Goal: Answer question/provide support: Answer question/provide support

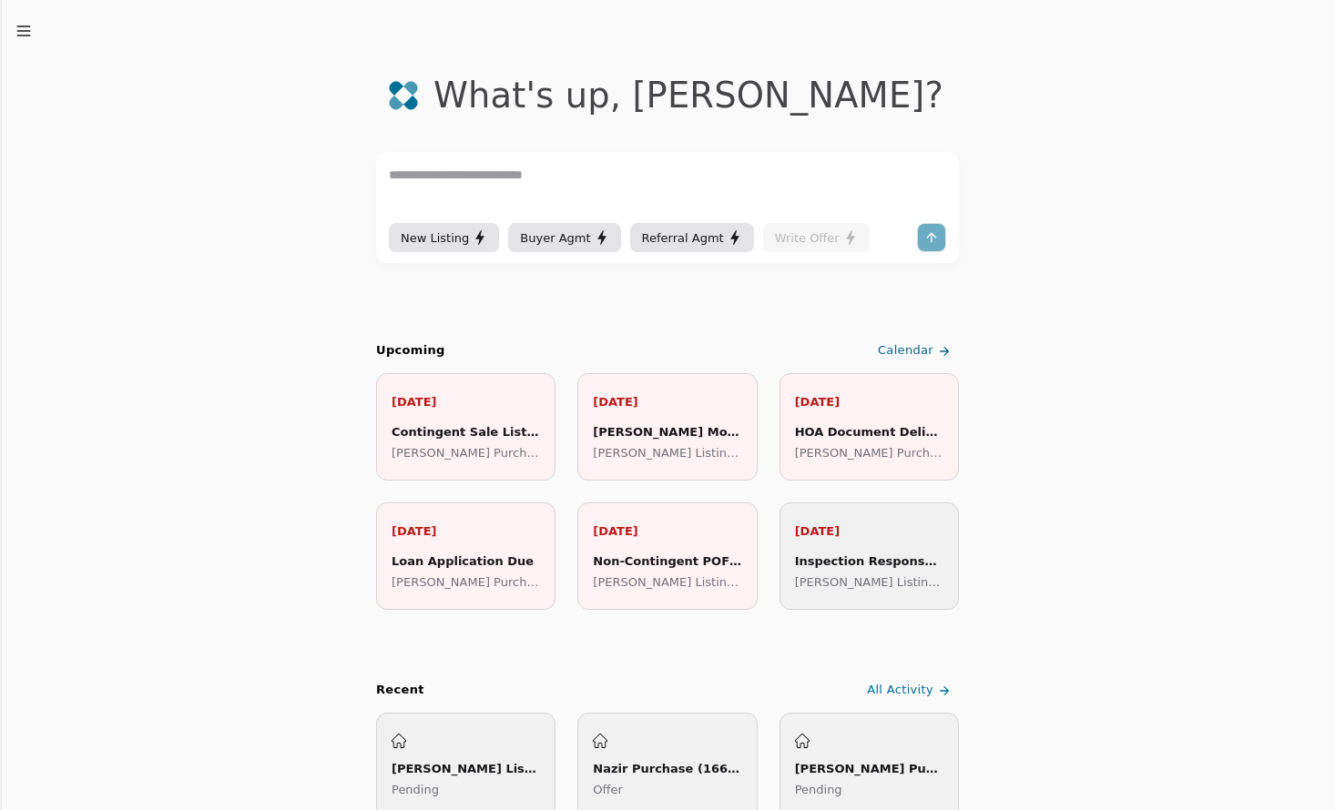
scroll to position [31, 0]
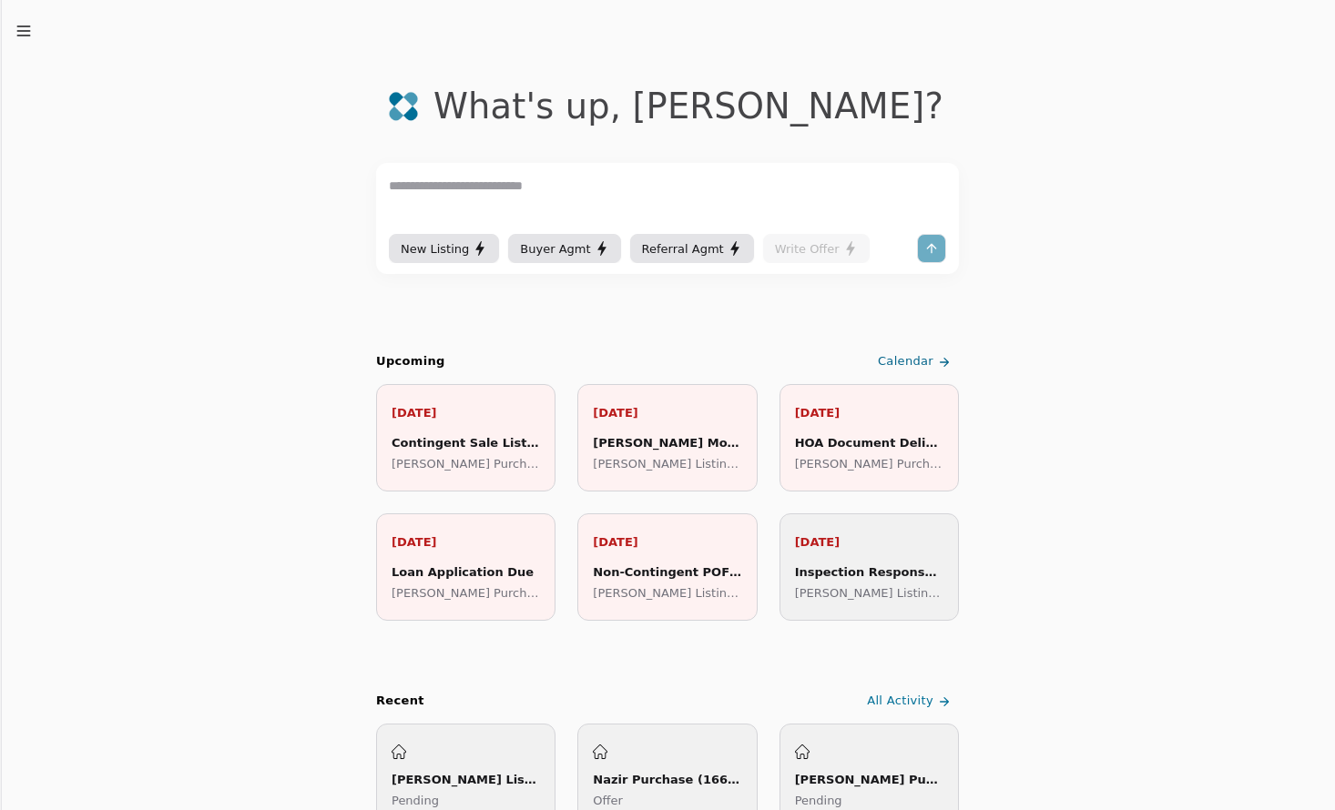
click at [524, 194] on textarea at bounding box center [667, 203] width 557 height 55
click at [703, 187] on textarea "**********" at bounding box center [667, 203] width 557 height 55
type textarea "**********"
click at [923, 249] on button "submit" at bounding box center [931, 248] width 29 height 29
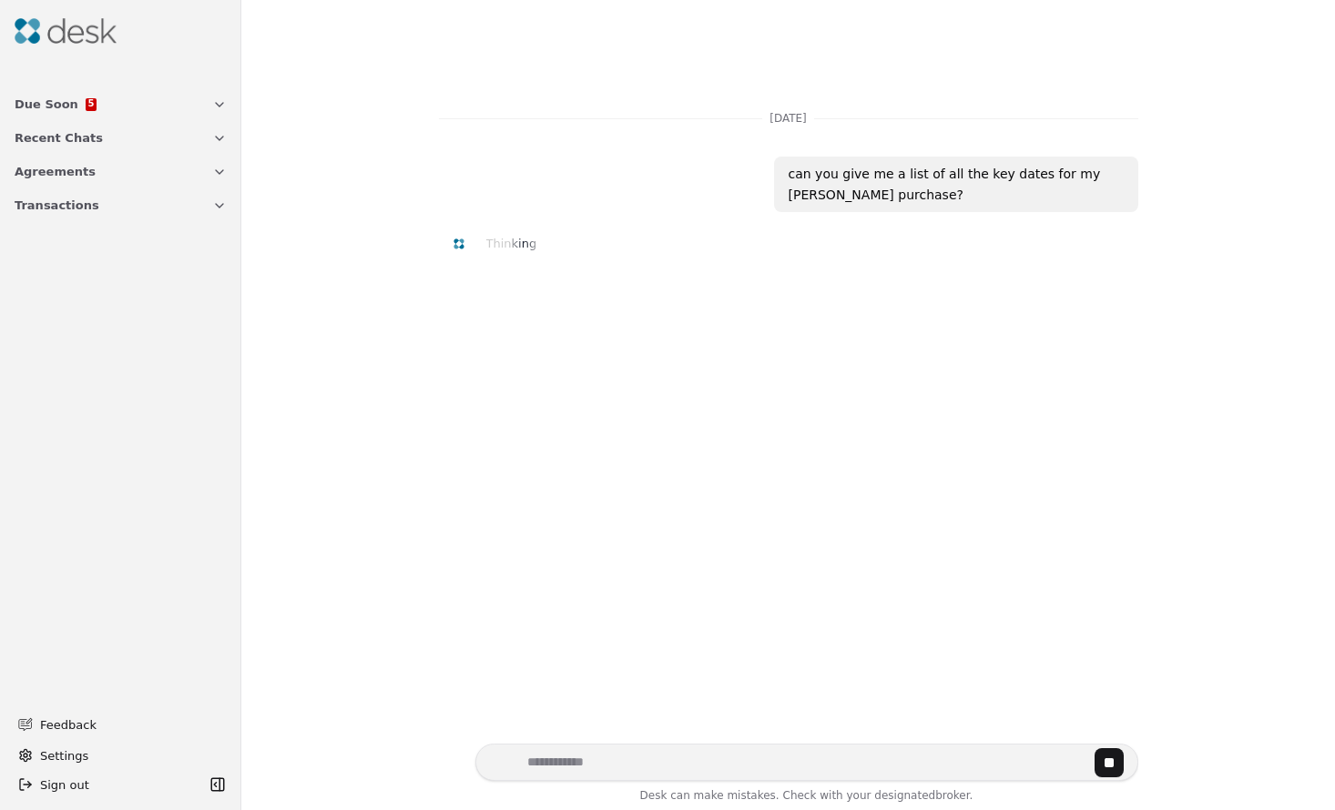
click at [76, 178] on span "Agreements" at bounding box center [55, 171] width 81 height 19
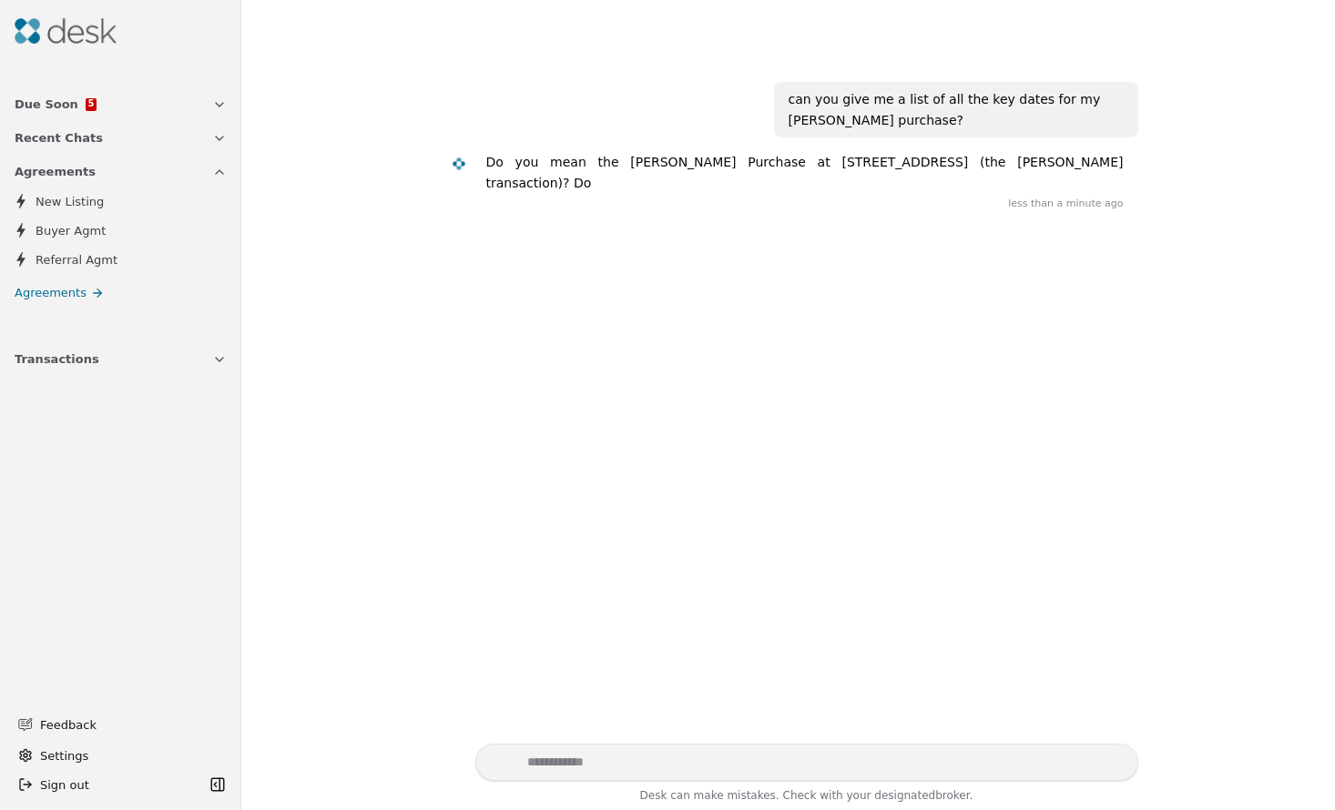
scroll to position [90, 0]
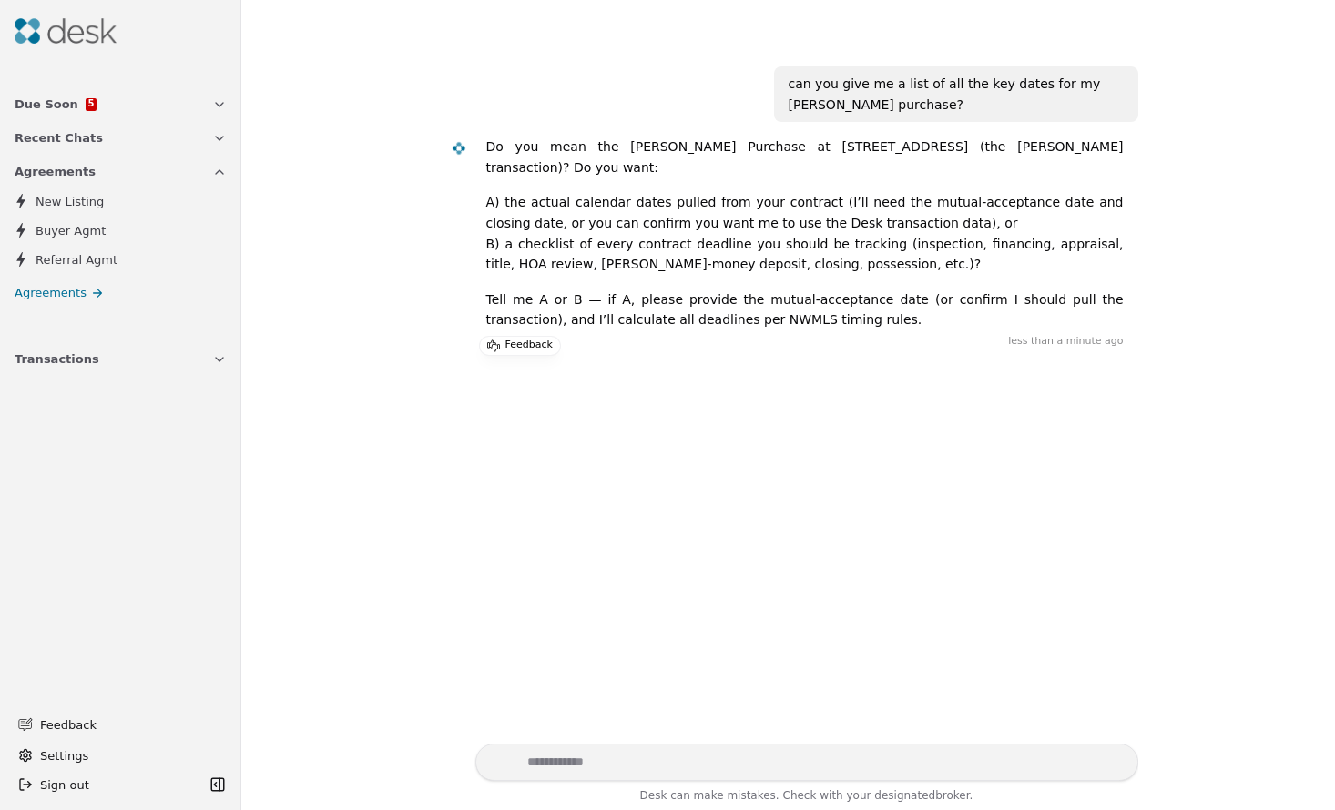
type textarea "*"
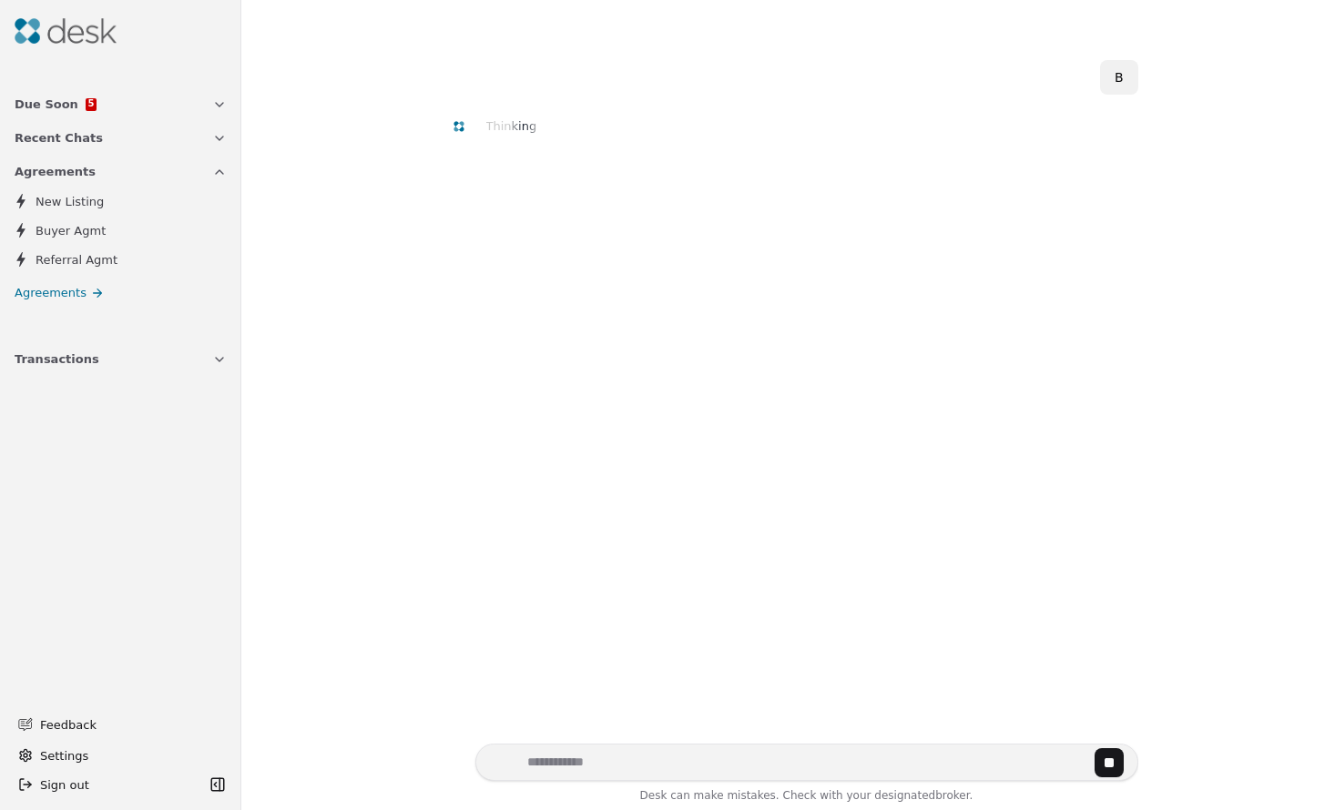
scroll to position [395, 0]
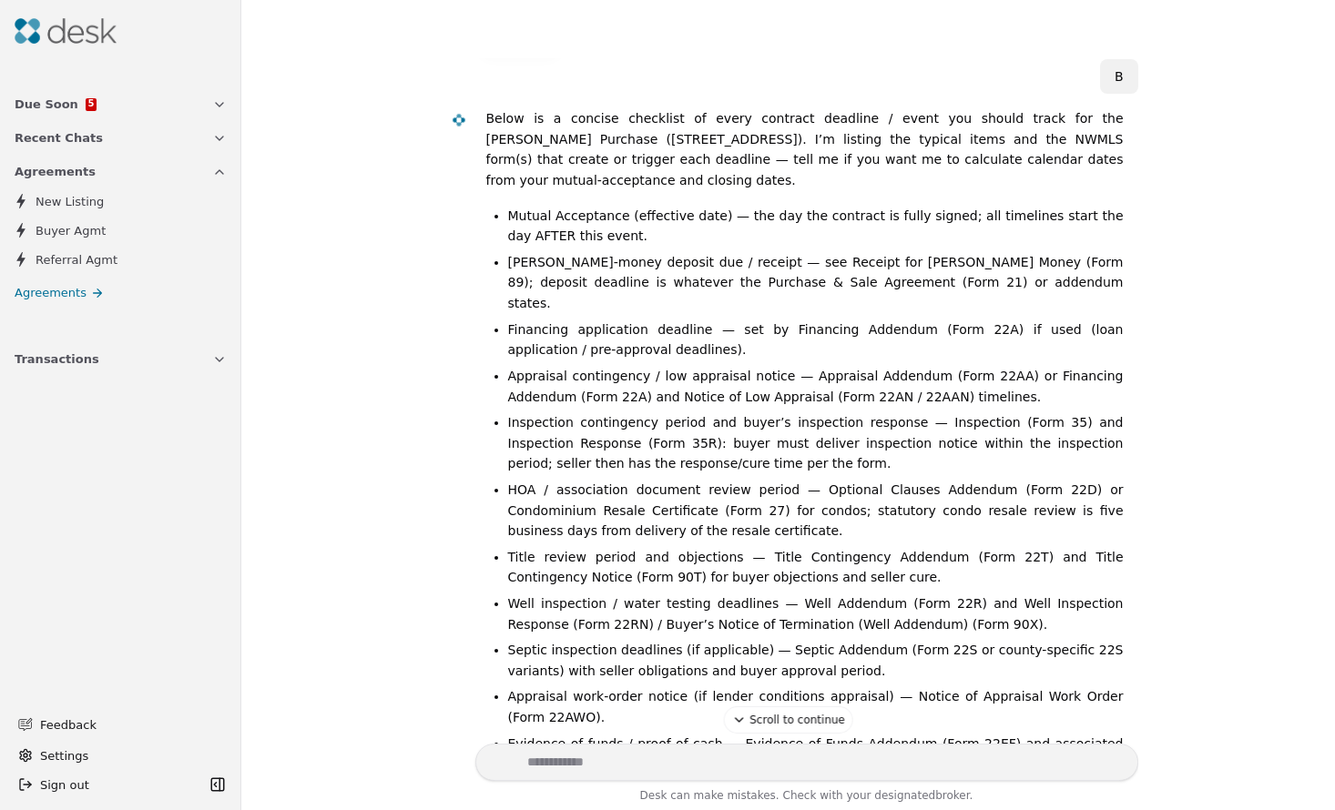
click at [768, 725] on span "Scroll to continue" at bounding box center [797, 720] width 96 height 18
click at [743, 716] on icon at bounding box center [738, 718] width 15 height 15
click at [743, 718] on icon at bounding box center [738, 718] width 15 height 15
click at [801, 727] on span "Scroll to continue" at bounding box center [797, 720] width 96 height 18
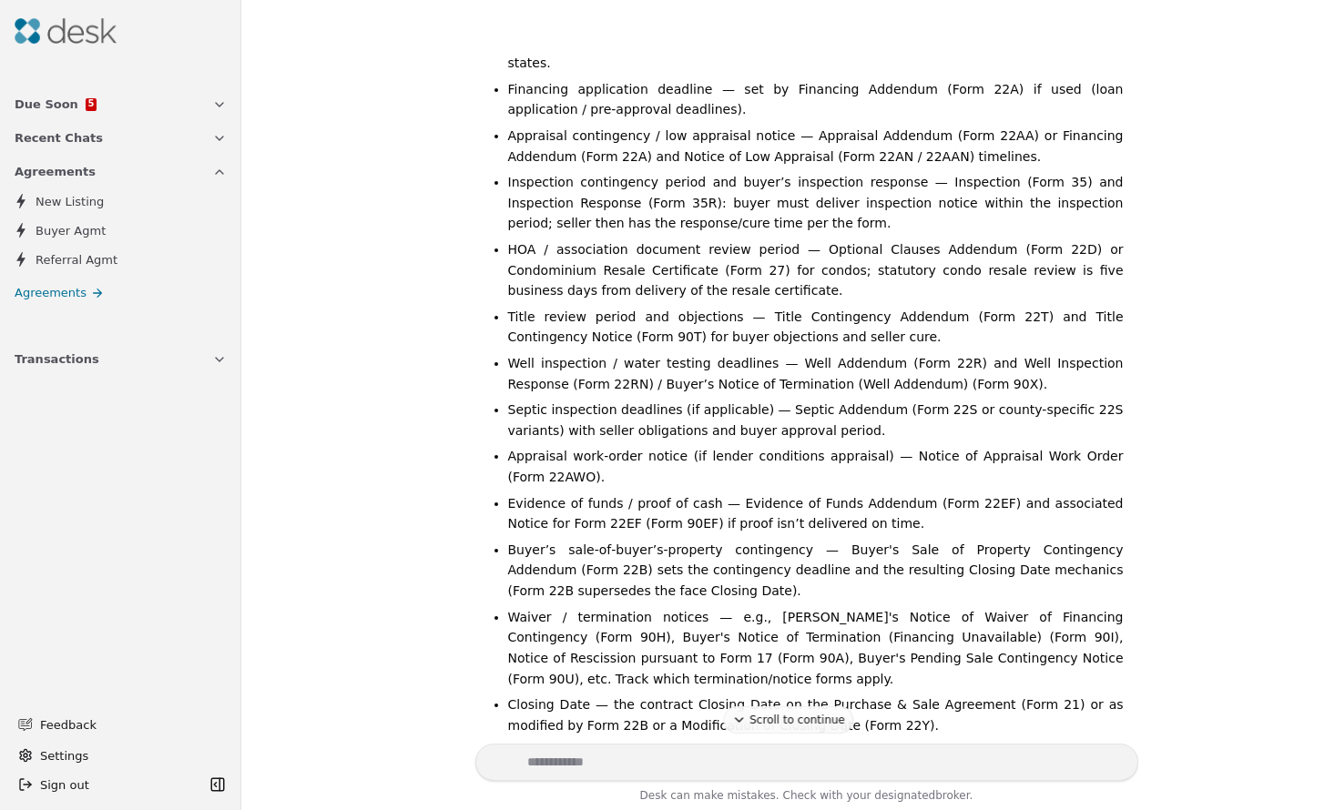
scroll to position [912, 0]
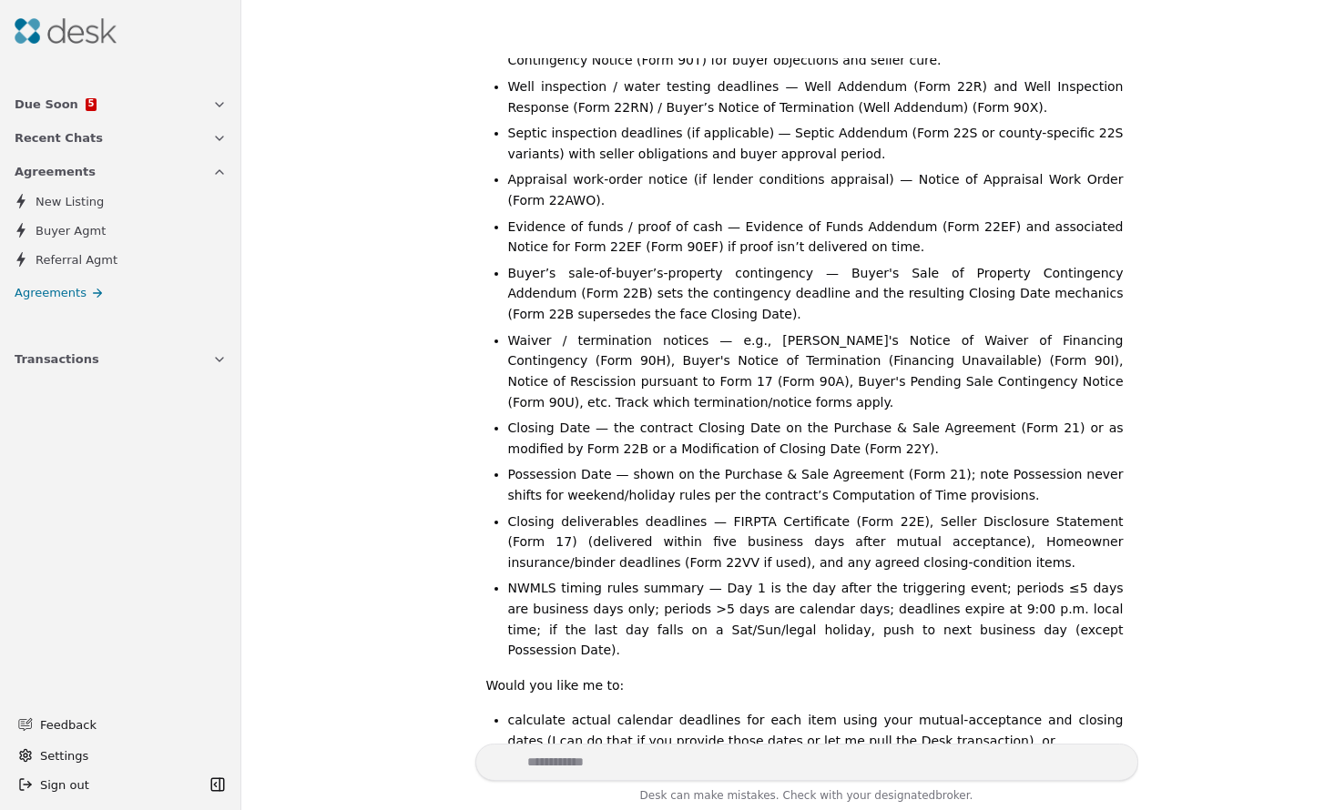
click at [585, 755] on textarea "Write your prompt here" at bounding box center [806, 762] width 663 height 37
type textarea "**********"
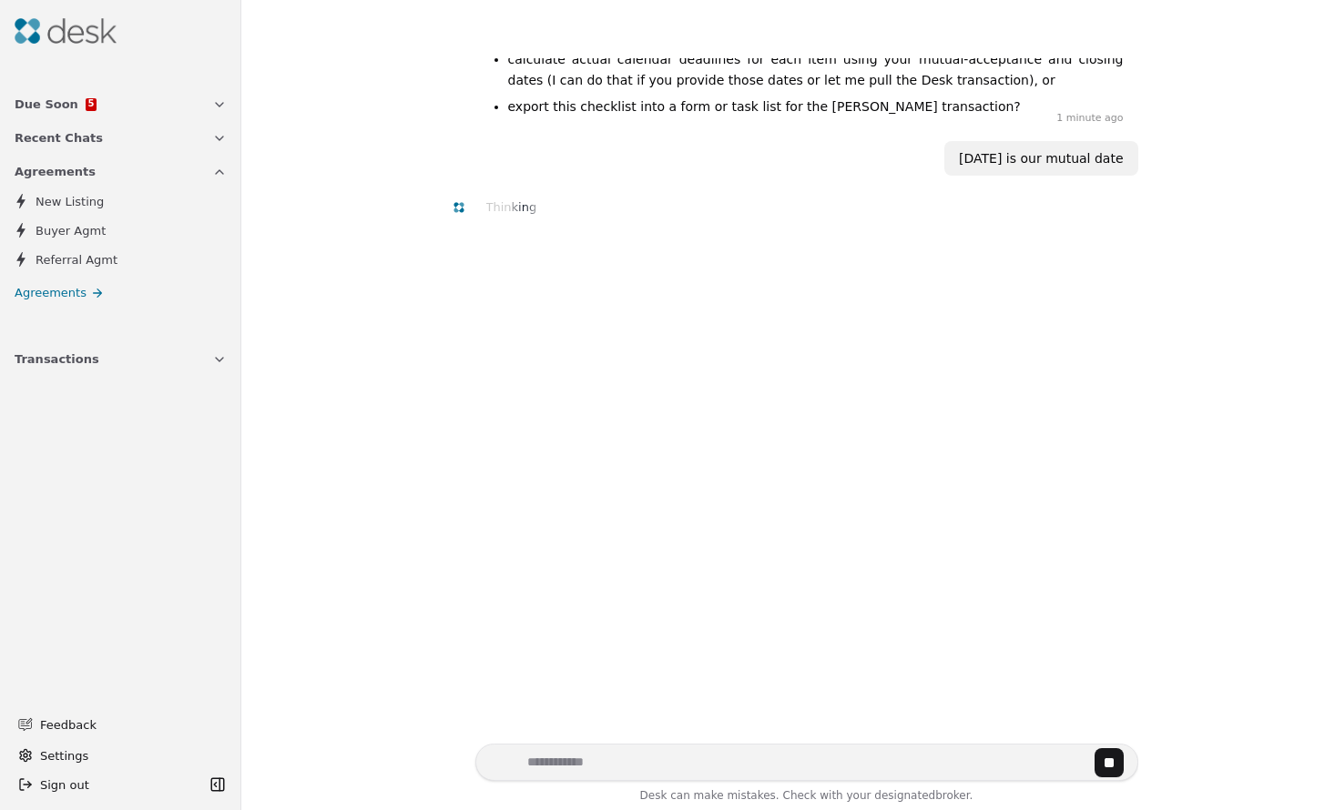
scroll to position [1594, 0]
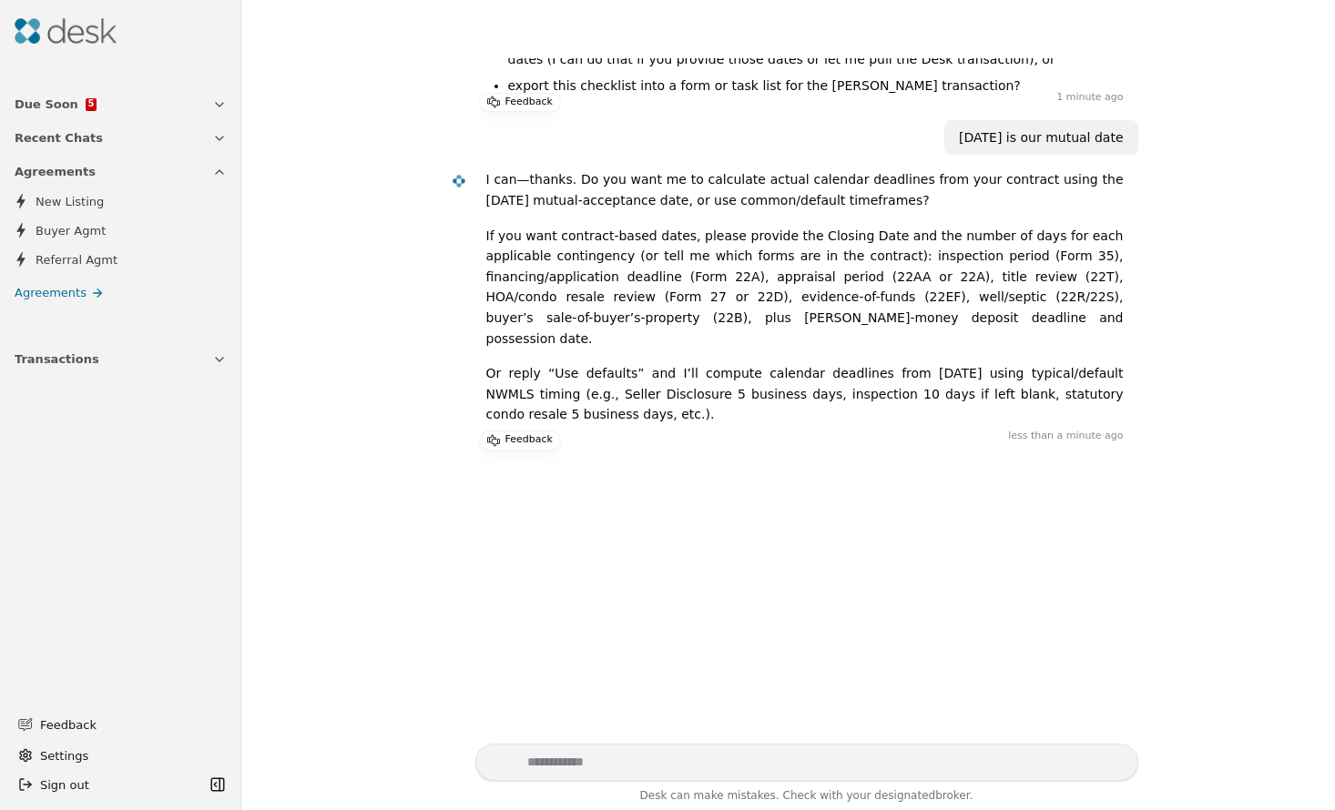
click at [105, 98] on button "Due Soon 5" at bounding box center [121, 104] width 234 height 34
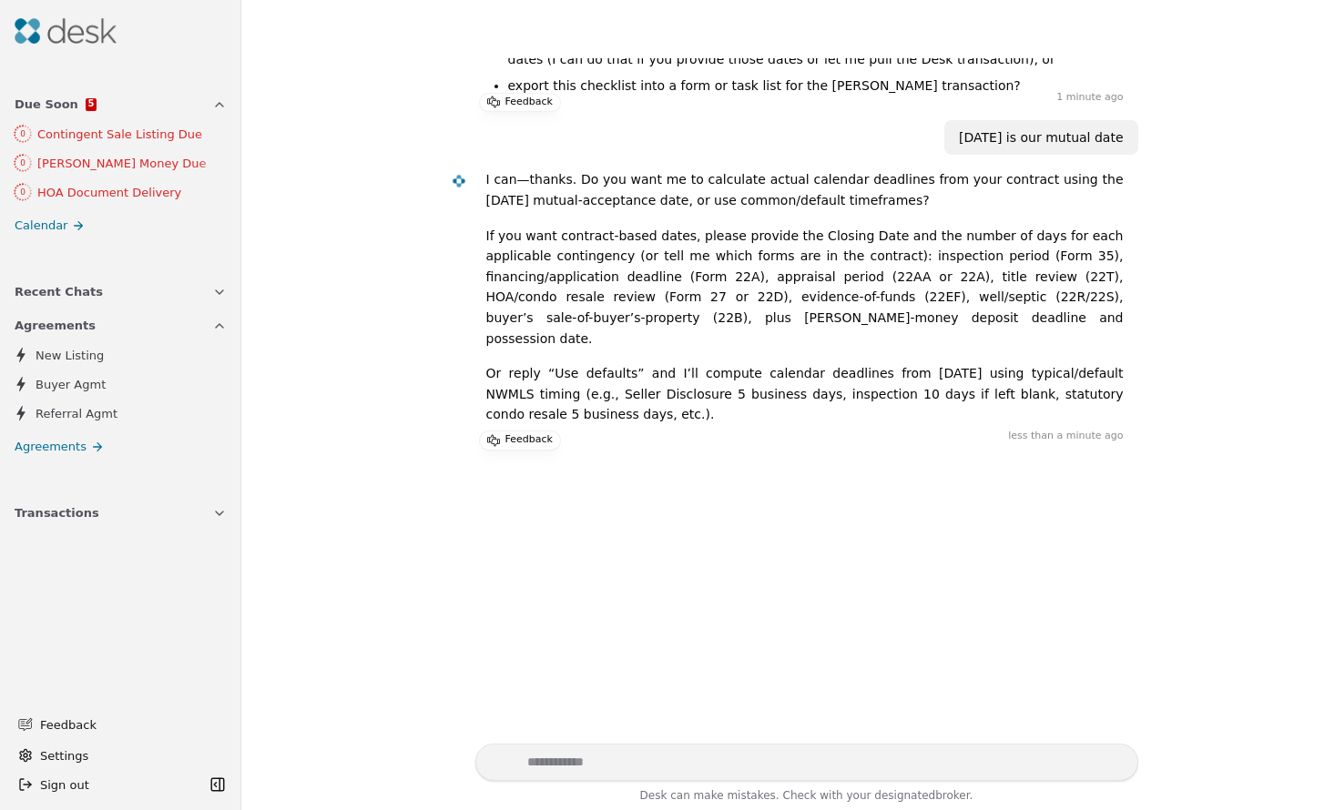
click at [43, 327] on span "Agreements" at bounding box center [55, 325] width 81 height 19
click at [66, 389] on span "Buyer Agmt" at bounding box center [71, 384] width 70 height 19
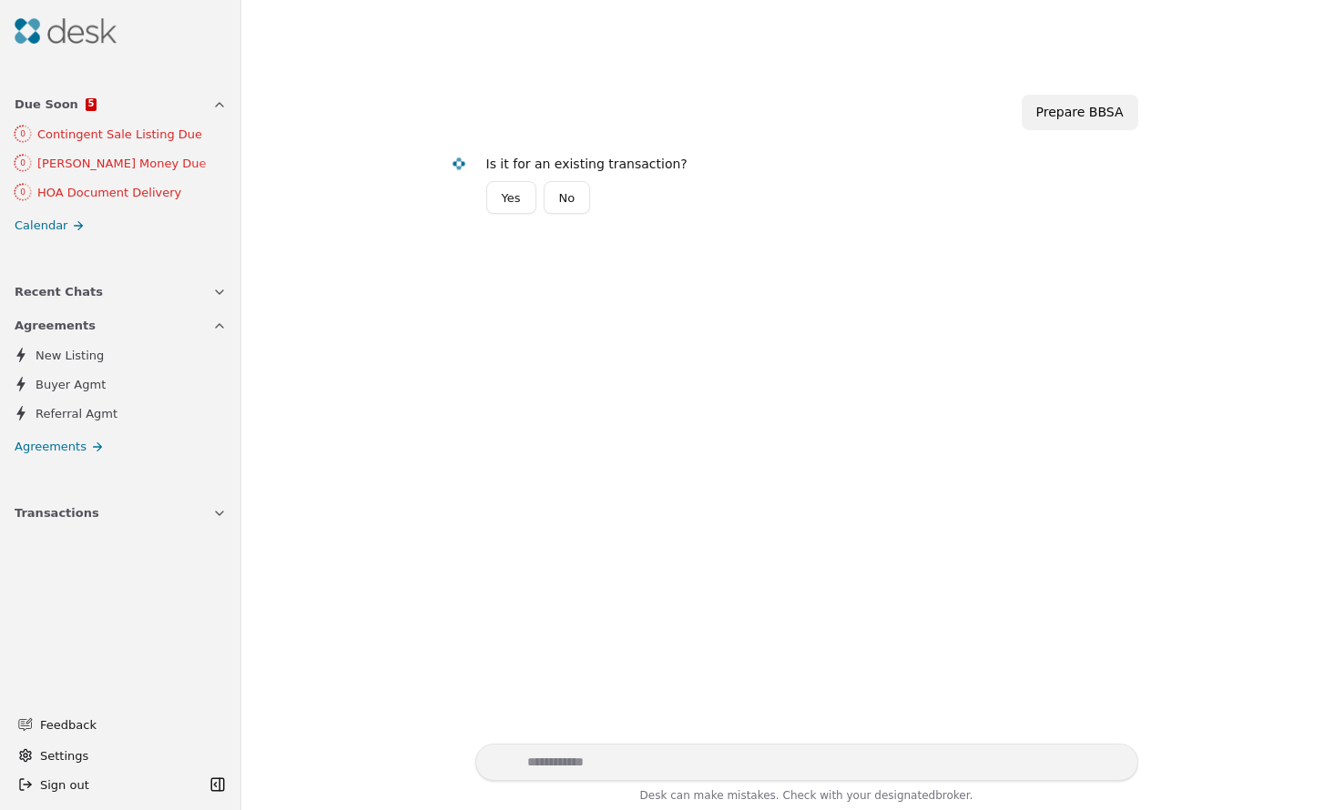
click at [48, 39] on img at bounding box center [66, 30] width 102 height 25
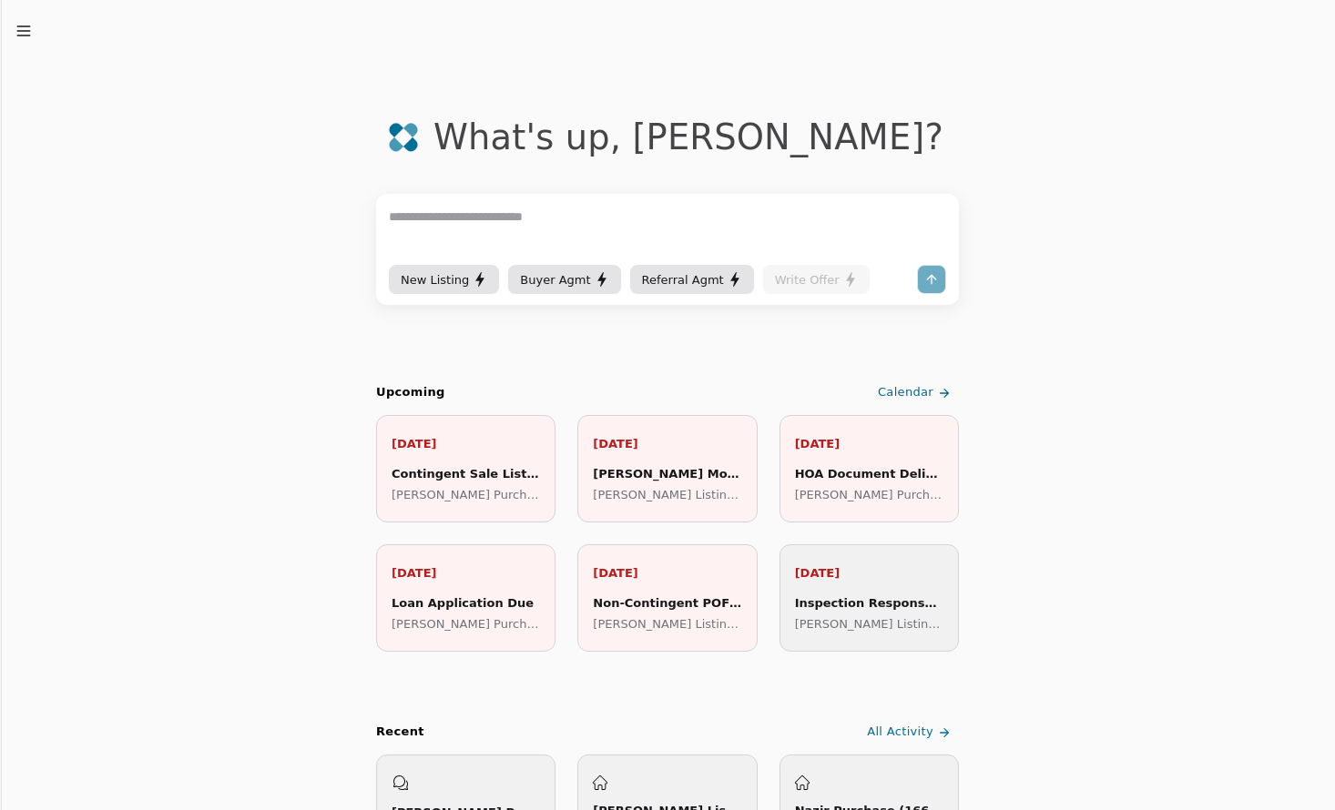
click at [544, 210] on textarea at bounding box center [667, 234] width 557 height 55
click at [870, 224] on textarea at bounding box center [667, 234] width 557 height 55
type textarea "**********"
click at [934, 277] on button "submit" at bounding box center [931, 279] width 29 height 29
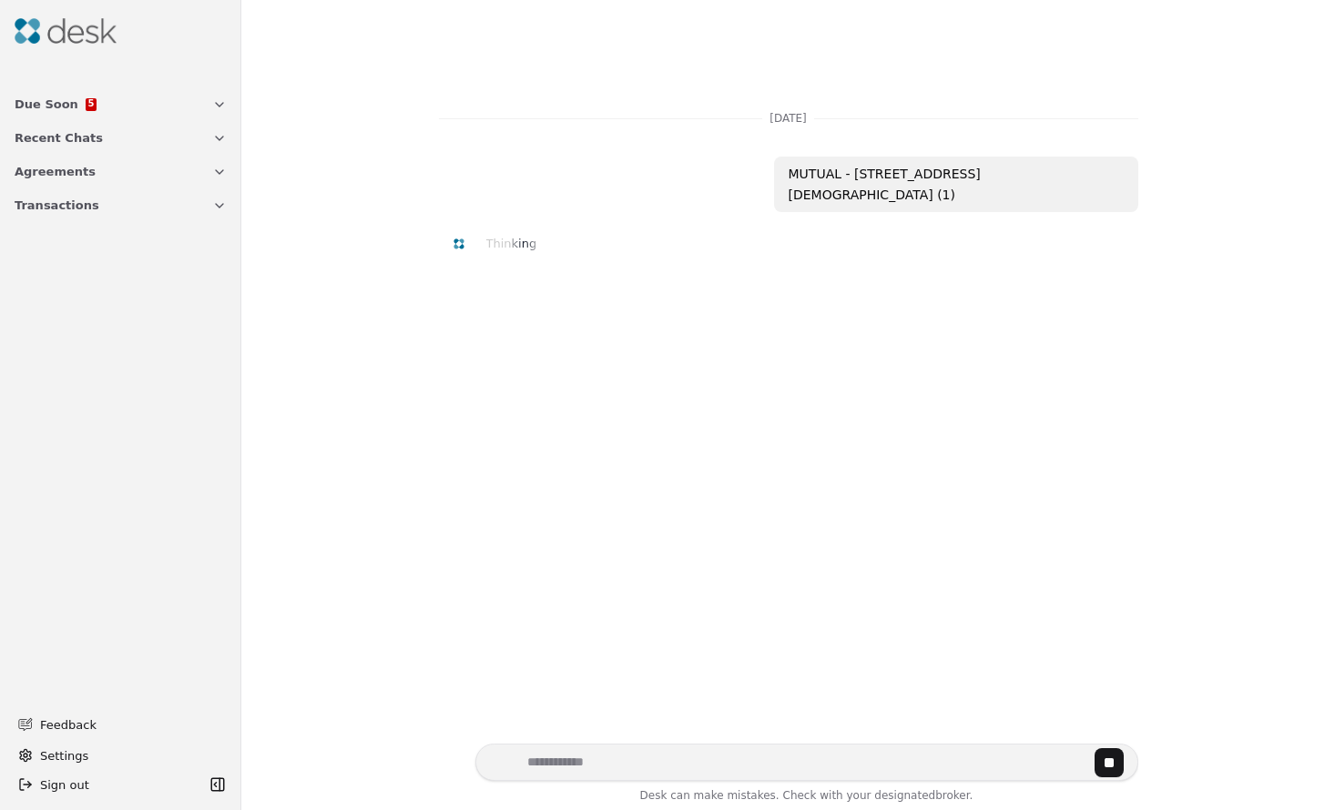
click at [143, 208] on button "Transactions" at bounding box center [121, 205] width 234 height 34
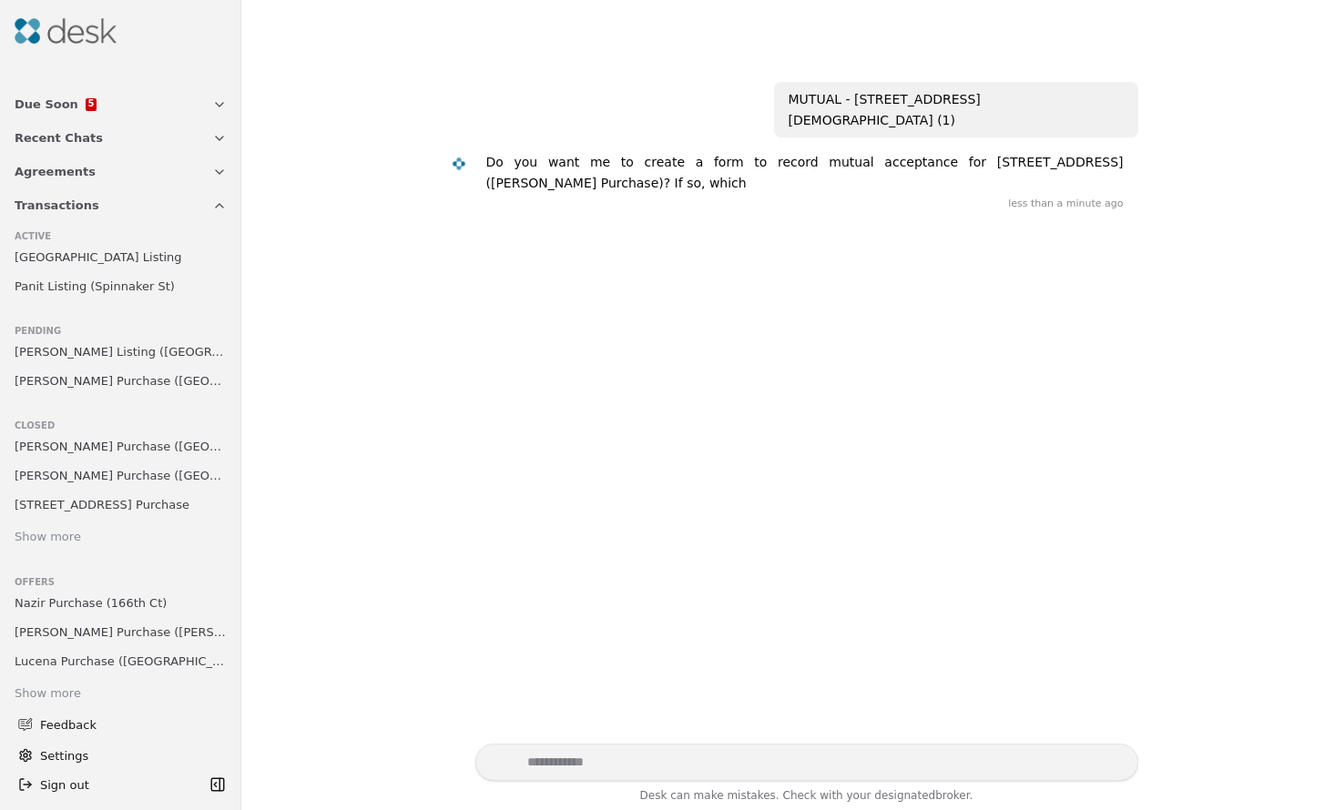
scroll to position [98, 0]
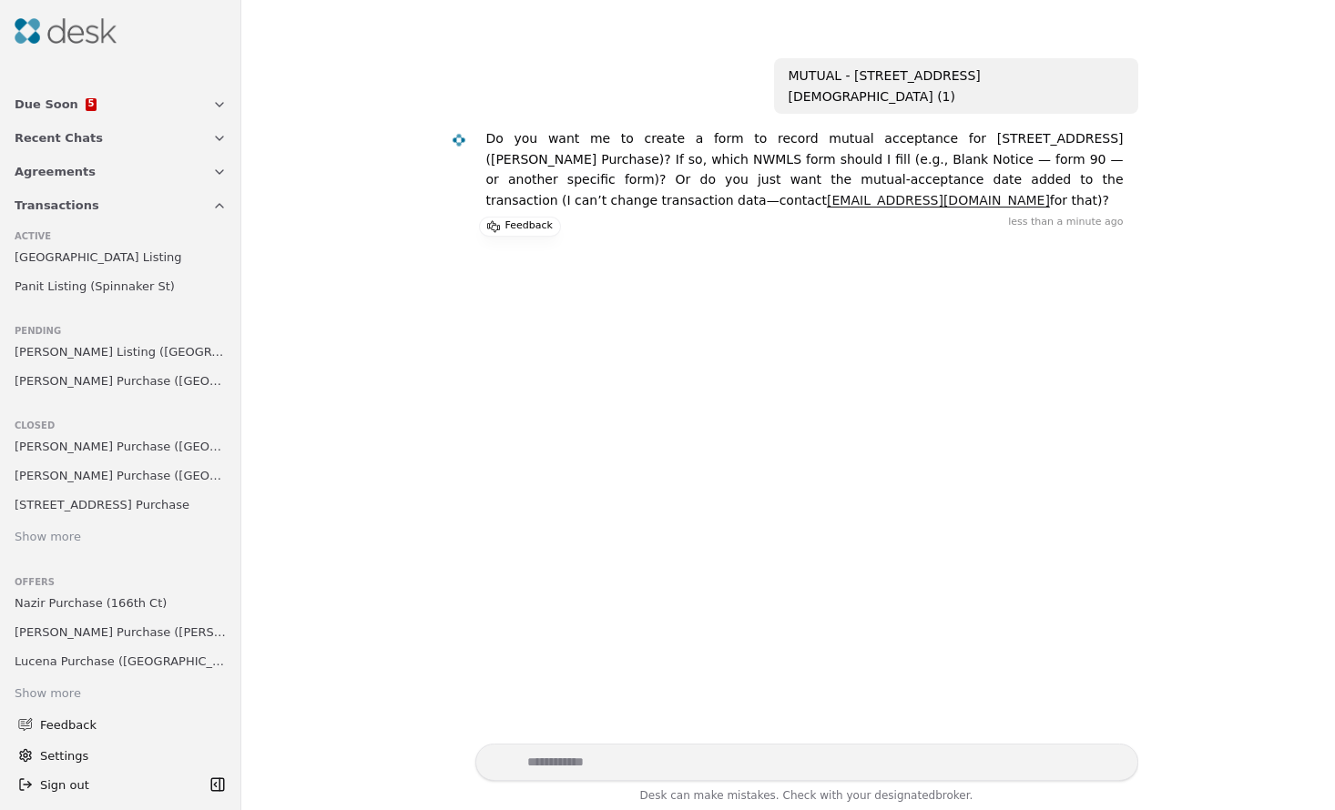
click at [547, 764] on textarea "Write your prompt here" at bounding box center [806, 762] width 663 height 37
type textarea "*"
type textarea "**********"
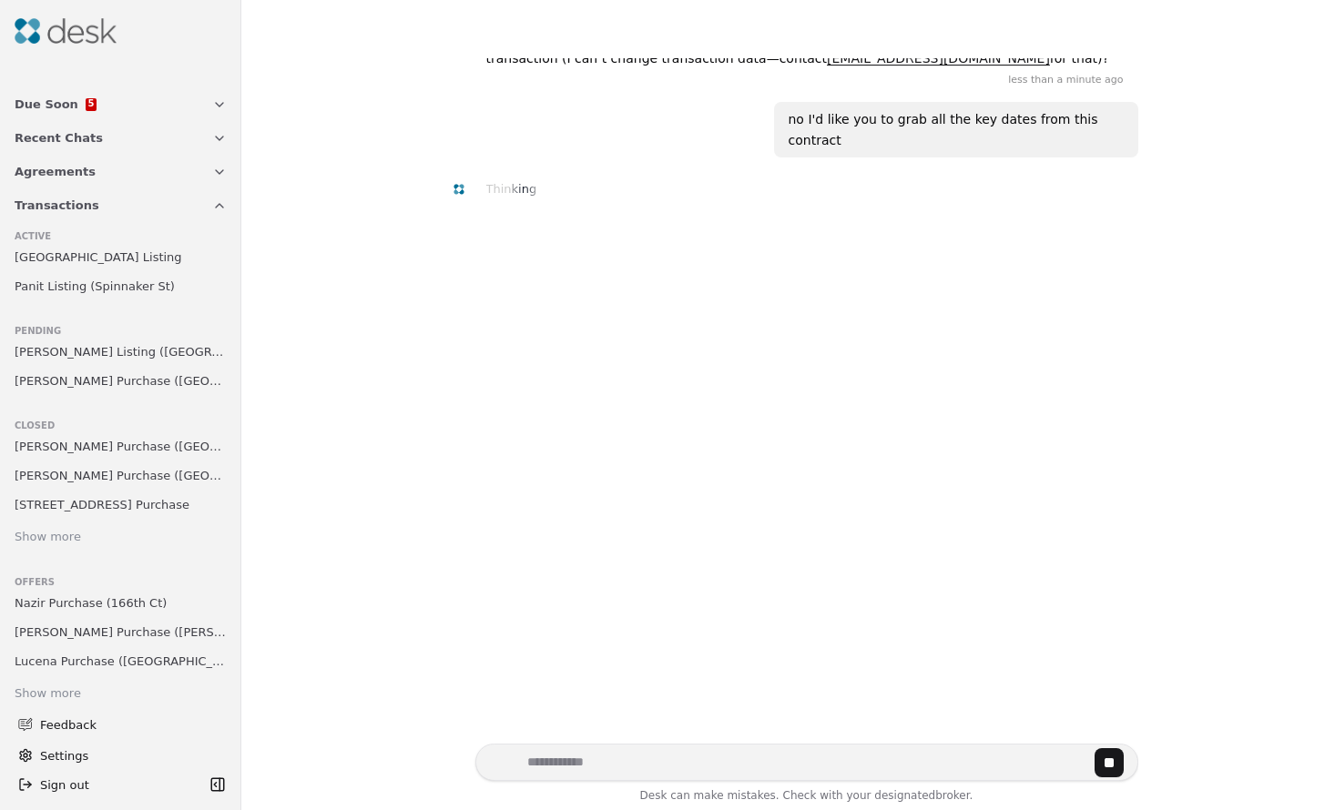
scroll to position [263, 0]
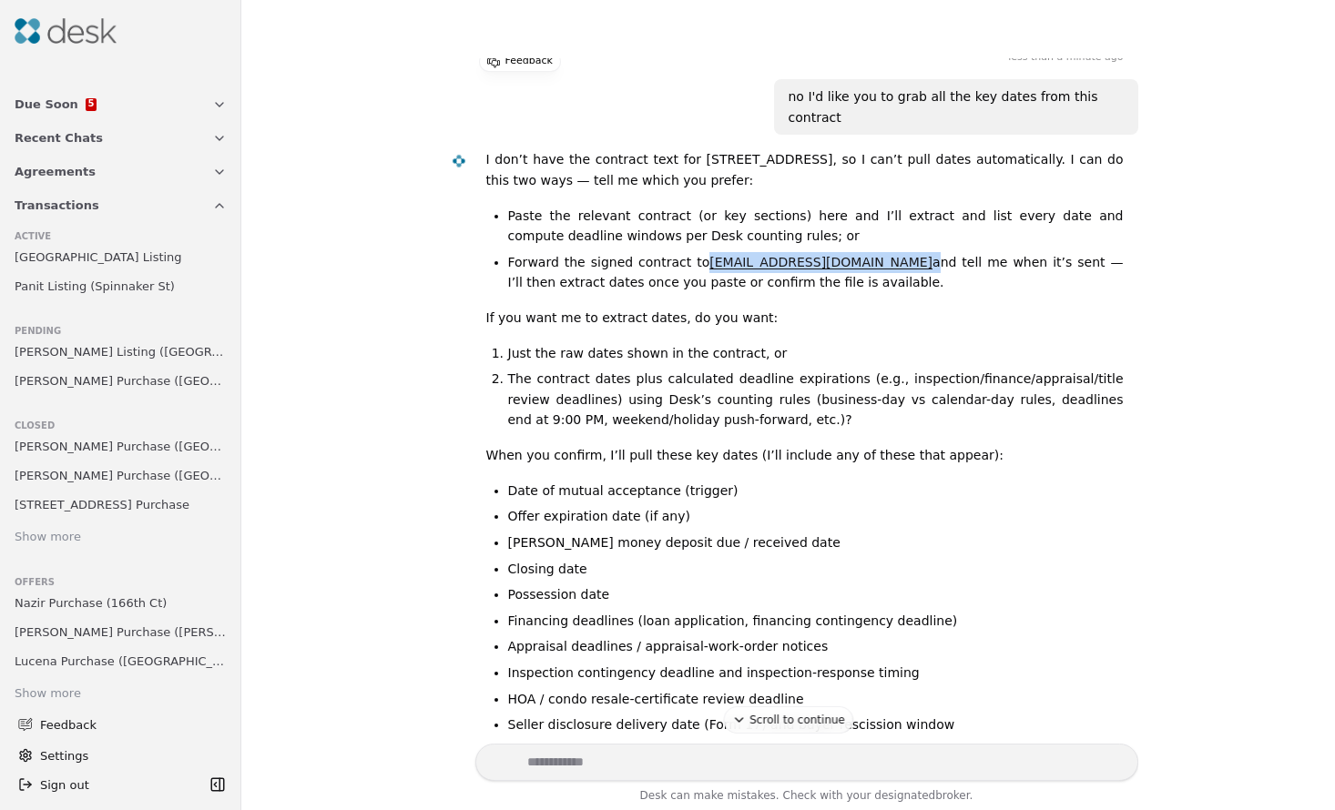
drag, startPoint x: 692, startPoint y: 220, endPoint x: 816, endPoint y: 218, distance: 123.9
click at [816, 252] on li "Forward the signed contract to [EMAIL_ADDRESS][DOMAIN_NAME] and tell me when it…" at bounding box center [815, 272] width 615 height 41
copy li "[EMAIL_ADDRESS][DOMAIN_NAME]"
click at [574, 768] on textarea "Write your prompt here" at bounding box center [806, 762] width 663 height 37
paste textarea "**********"
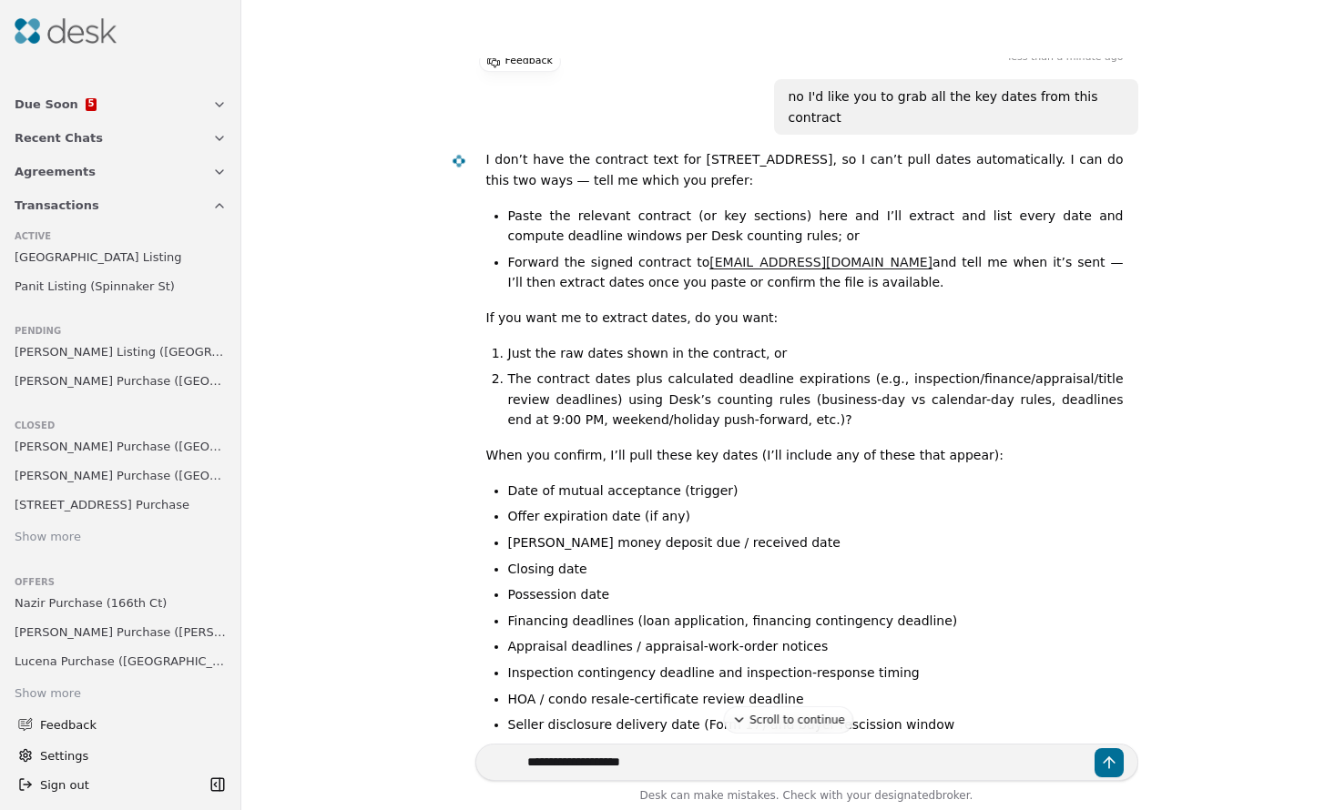
type textarea "**********"
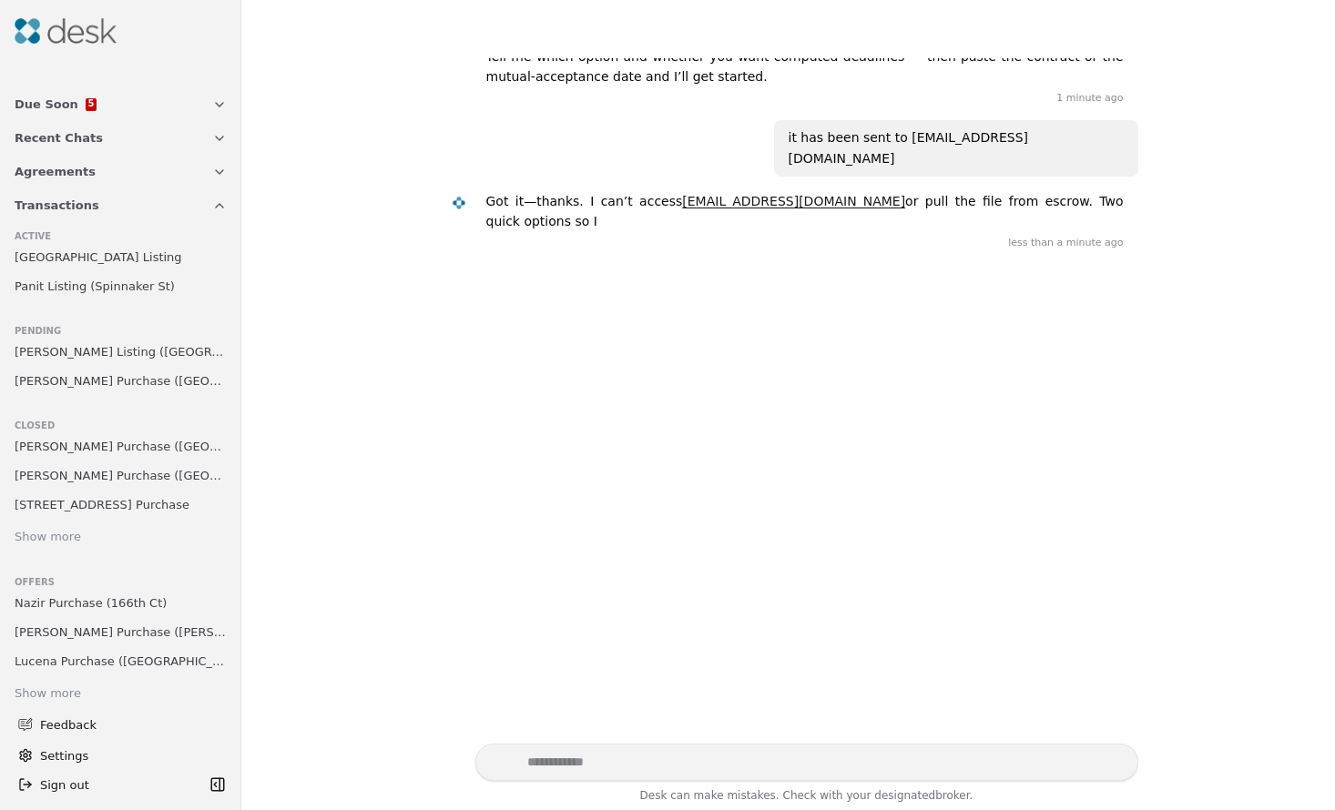
scroll to position [1066, 0]
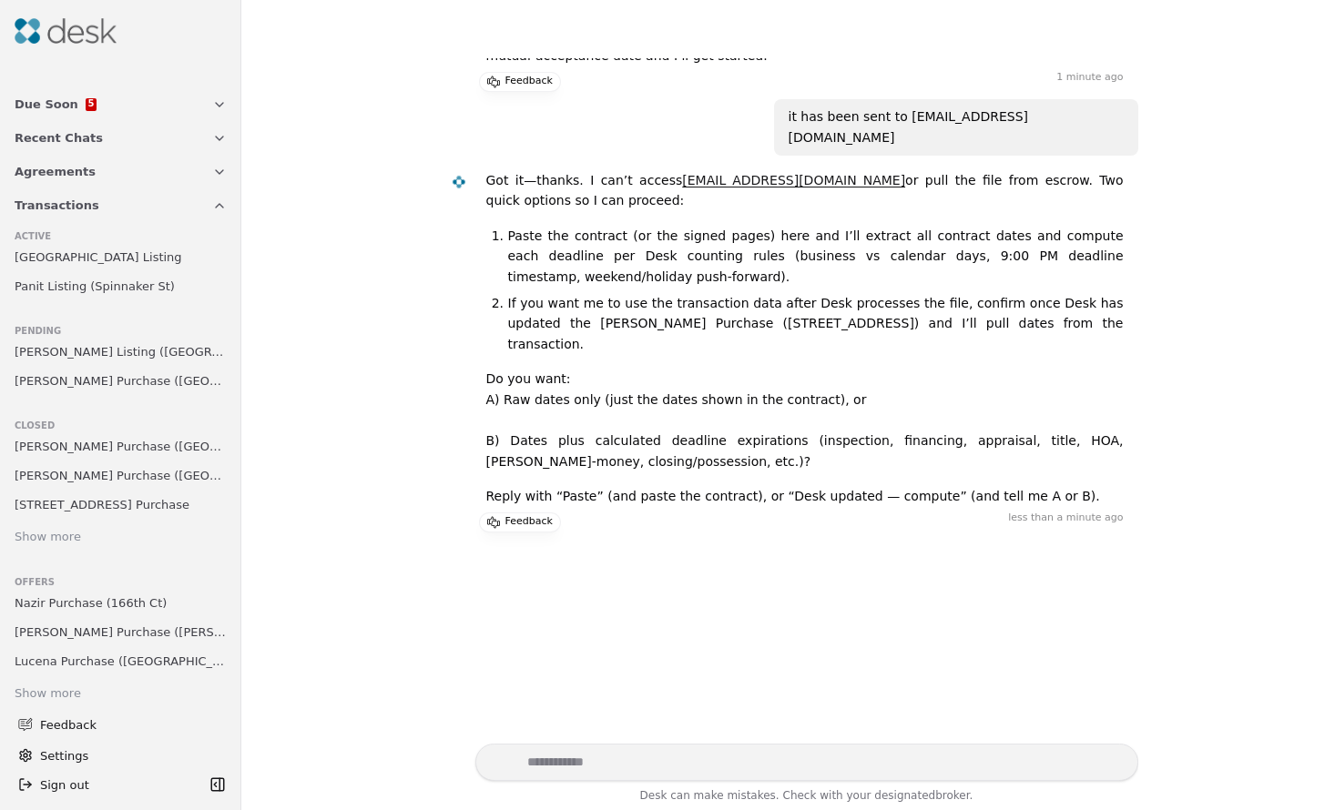
click at [89, 108] on button "Due Soon 5" at bounding box center [121, 104] width 234 height 34
